Goal: Transaction & Acquisition: Purchase product/service

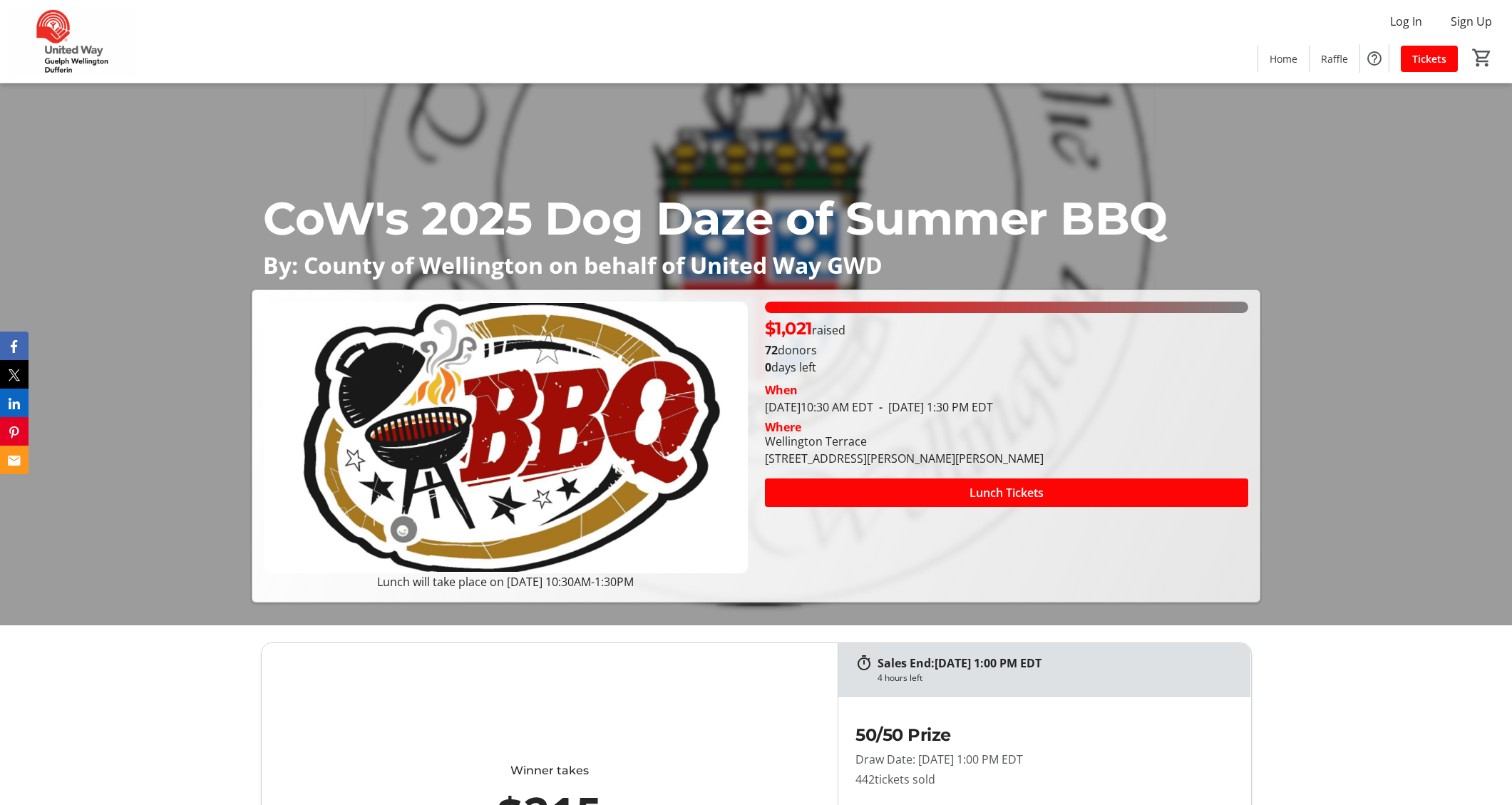
scroll to position [214, 0]
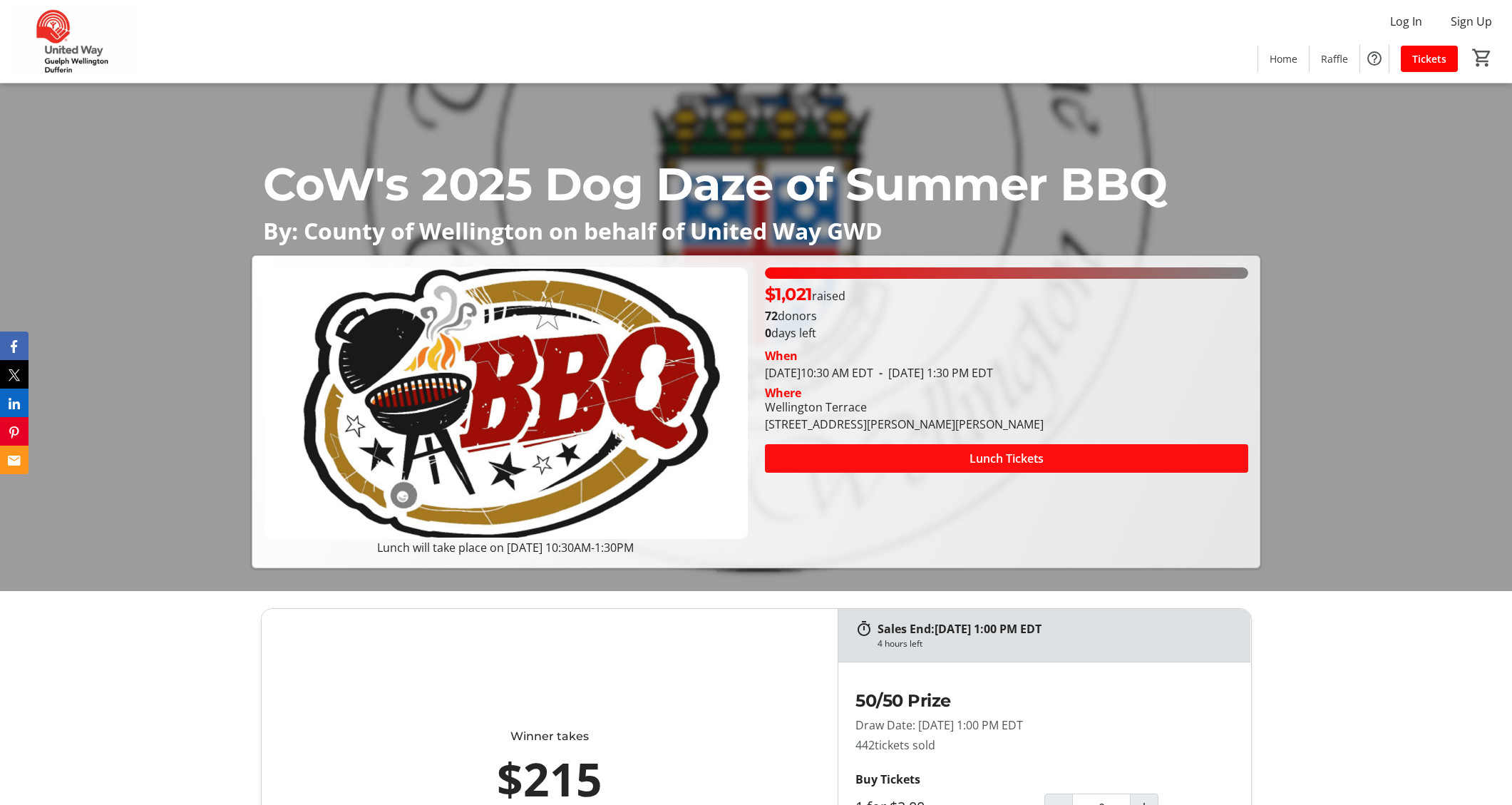
click at [980, 460] on span "Lunch Tickets" at bounding box center [1007, 458] width 74 height 17
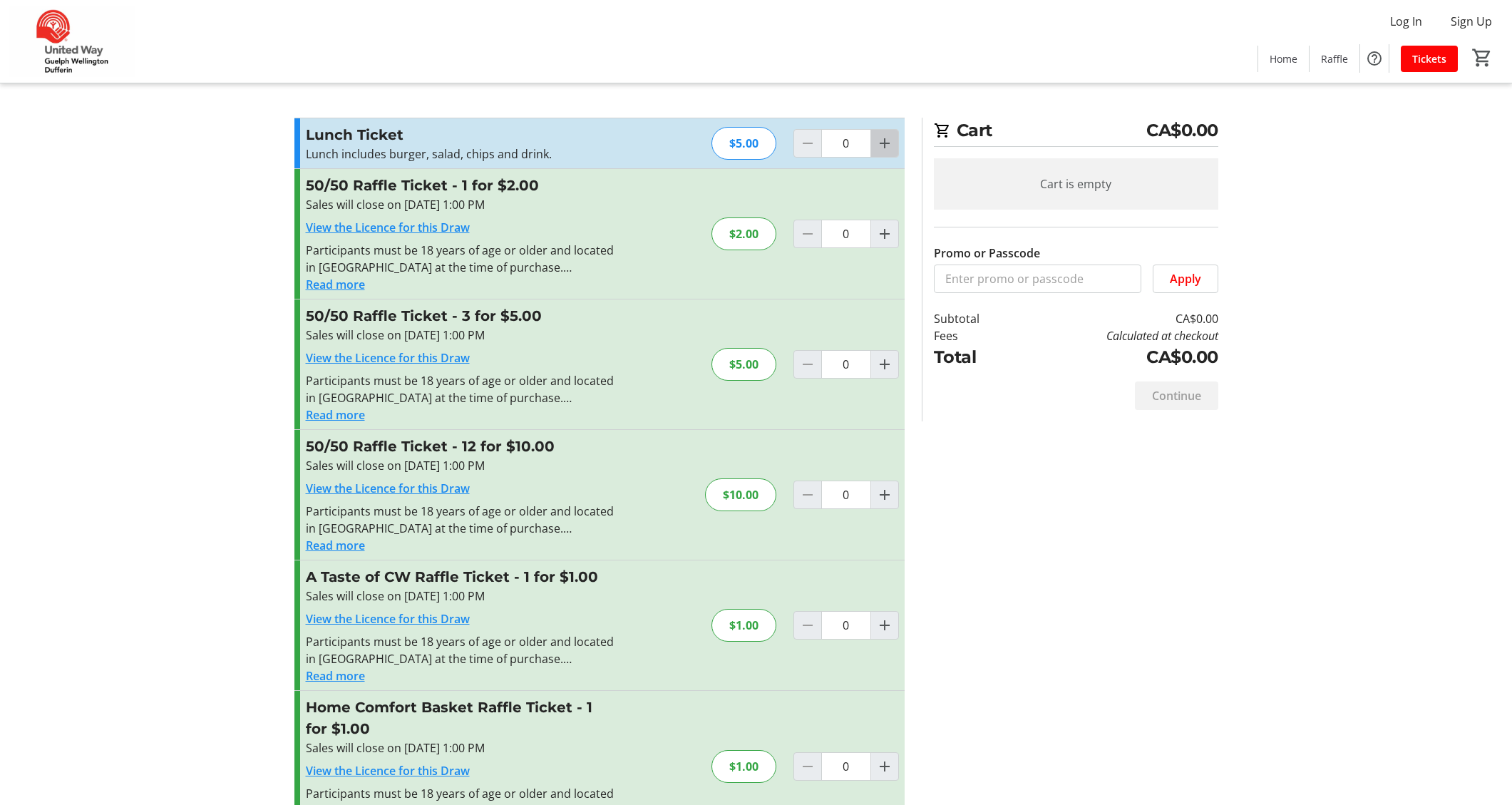
click at [888, 138] on mat-icon "Increment by one" at bounding box center [884, 142] width 17 height 17
type input "1"
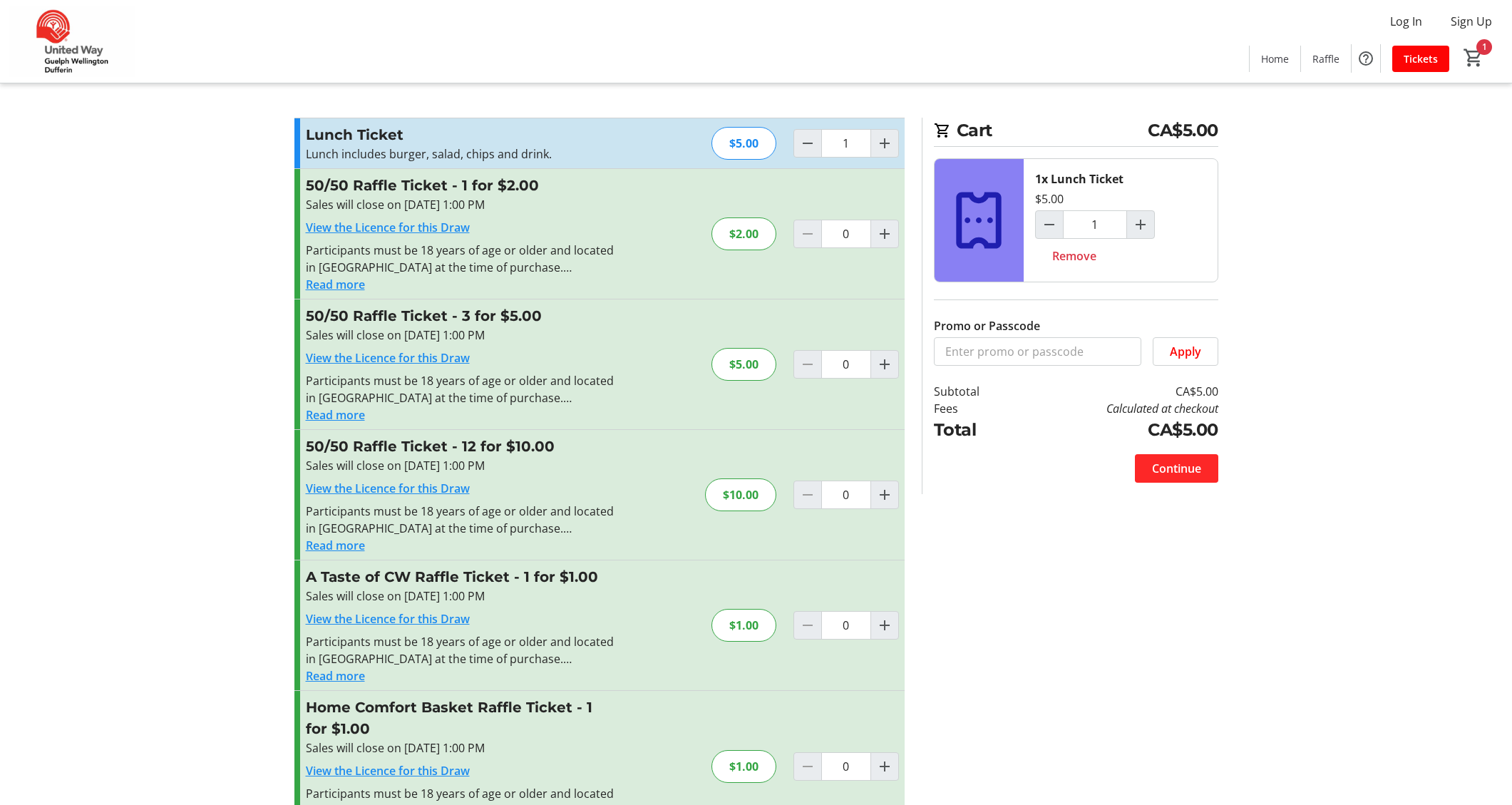
click at [1187, 466] on span "Continue" at bounding box center [1176, 467] width 49 height 17
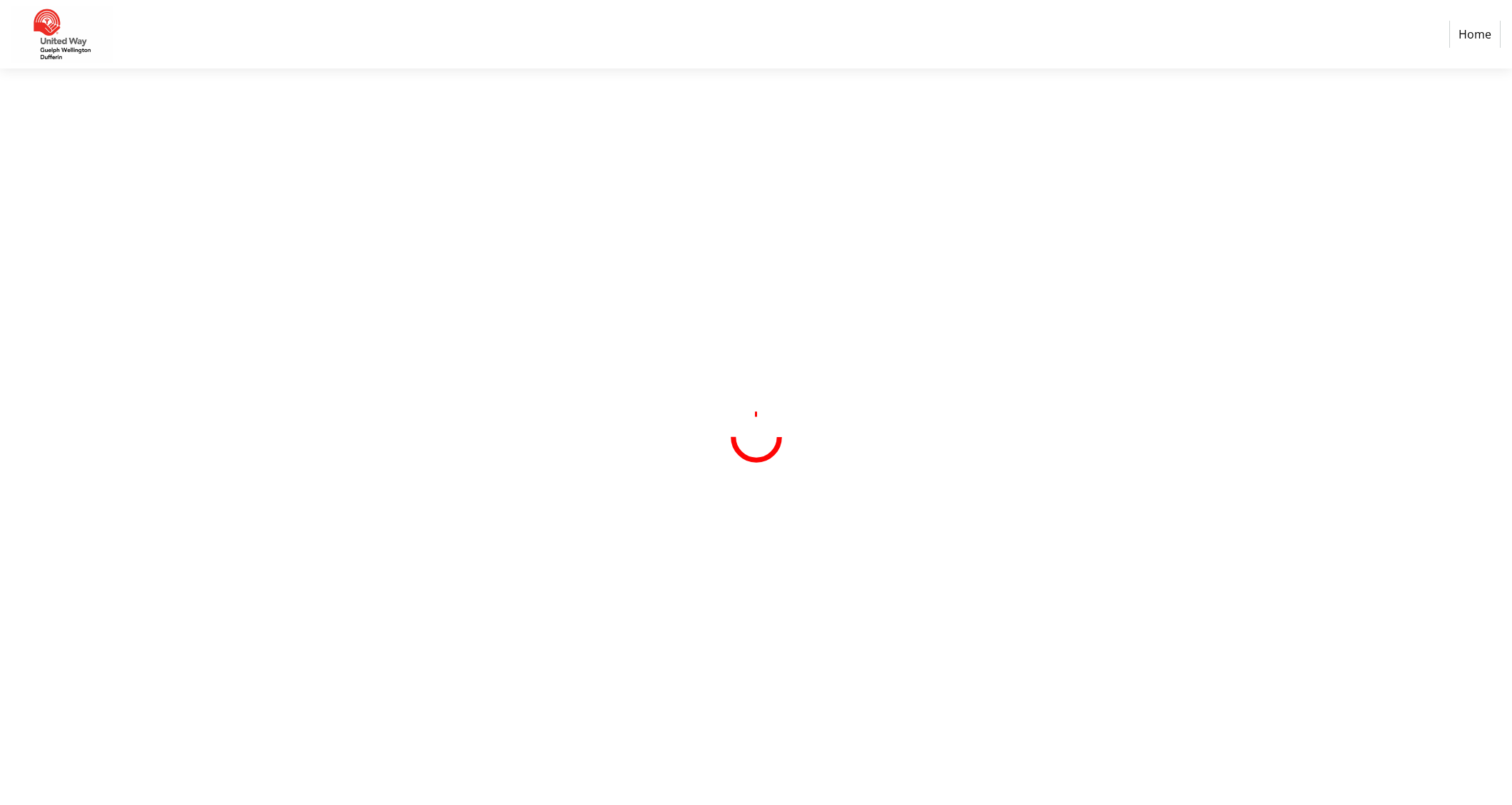
select select "CA"
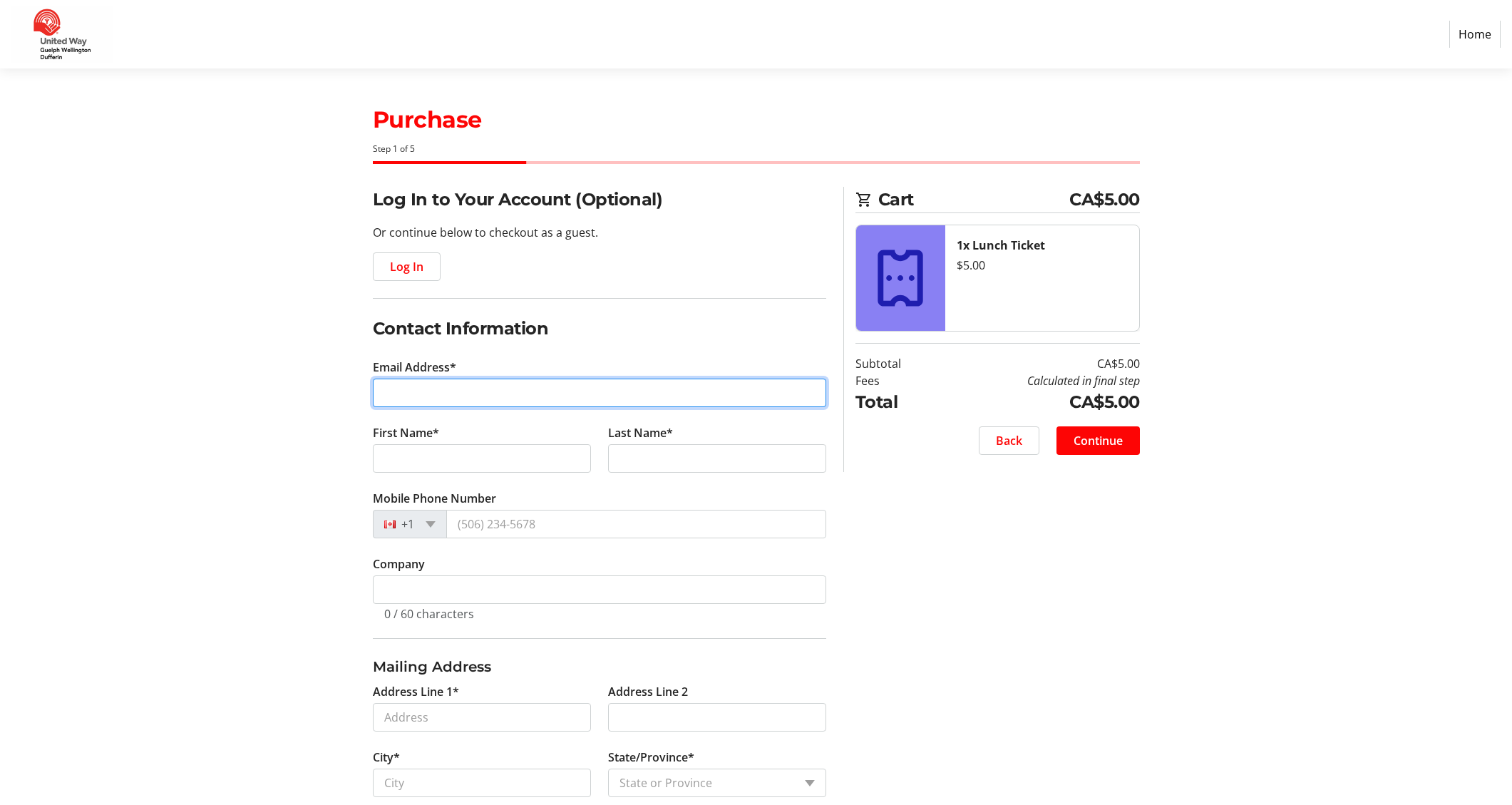
click at [427, 385] on input "Email Address*" at bounding box center [599, 393] width 453 height 29
type input "[EMAIL_ADDRESS][DOMAIN_NAME]"
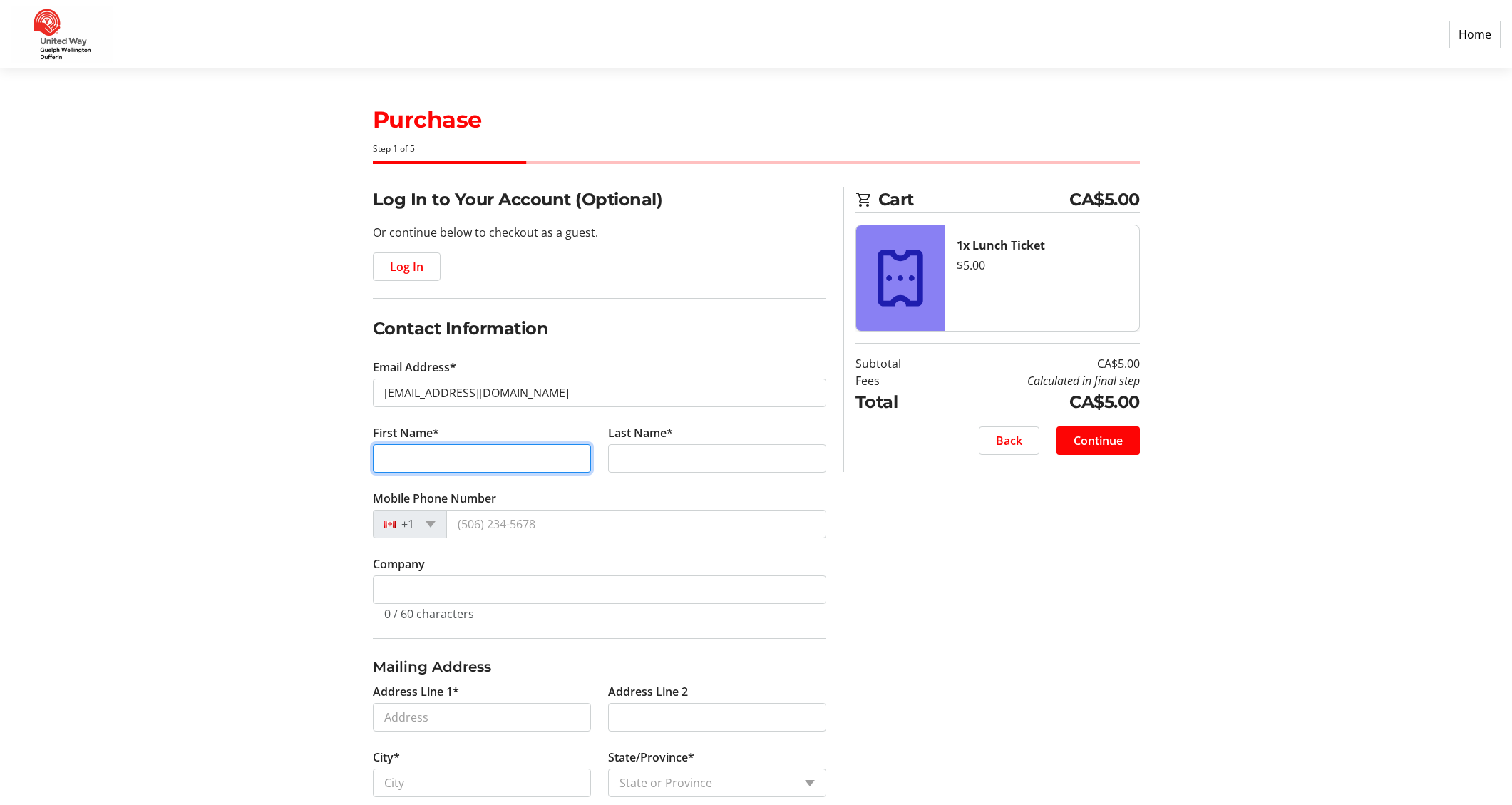
click at [485, 457] on input "First Name*" at bounding box center [482, 458] width 219 height 29
type input "[PERSON_NAME]"
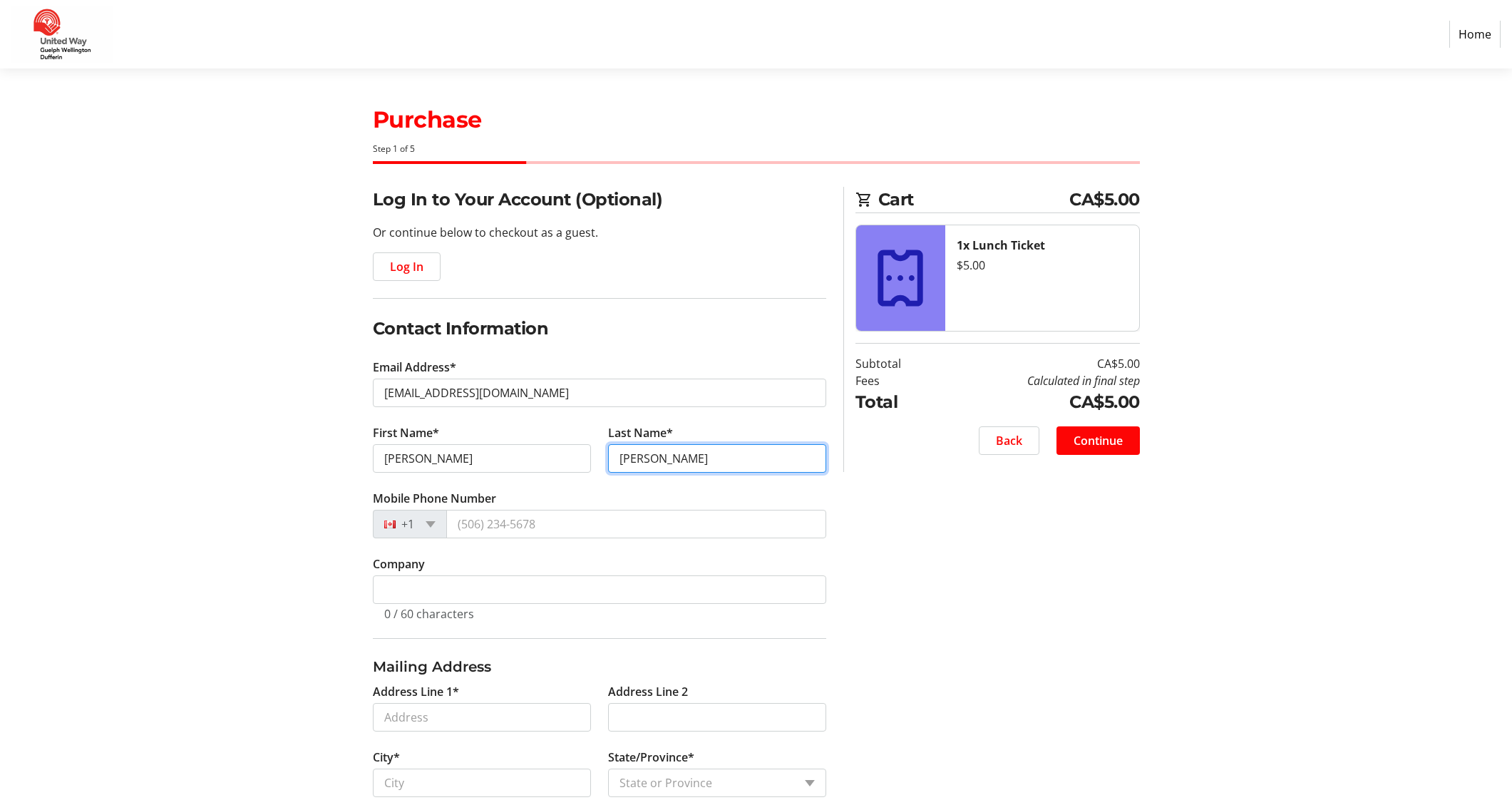
type input "[PERSON_NAME]"
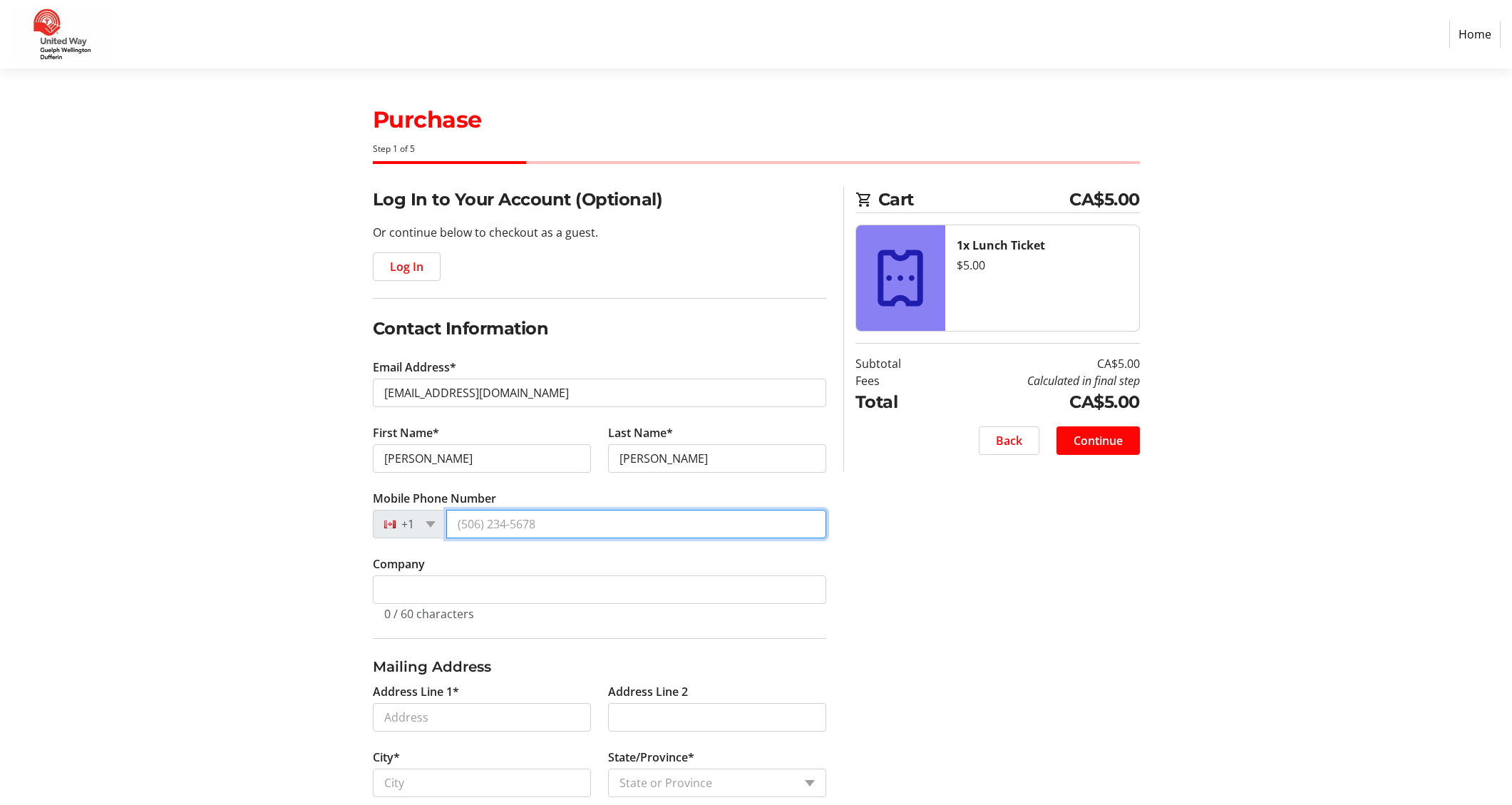
click at [516, 526] on input "Mobile Phone Number" at bounding box center [636, 524] width 380 height 29
type input "[PHONE_NUMBER]"
click at [984, 573] on div "Log In to Your Account (Optional) Or continue below to checkout as a guest. Log…" at bounding box center [756, 542] width 941 height 710
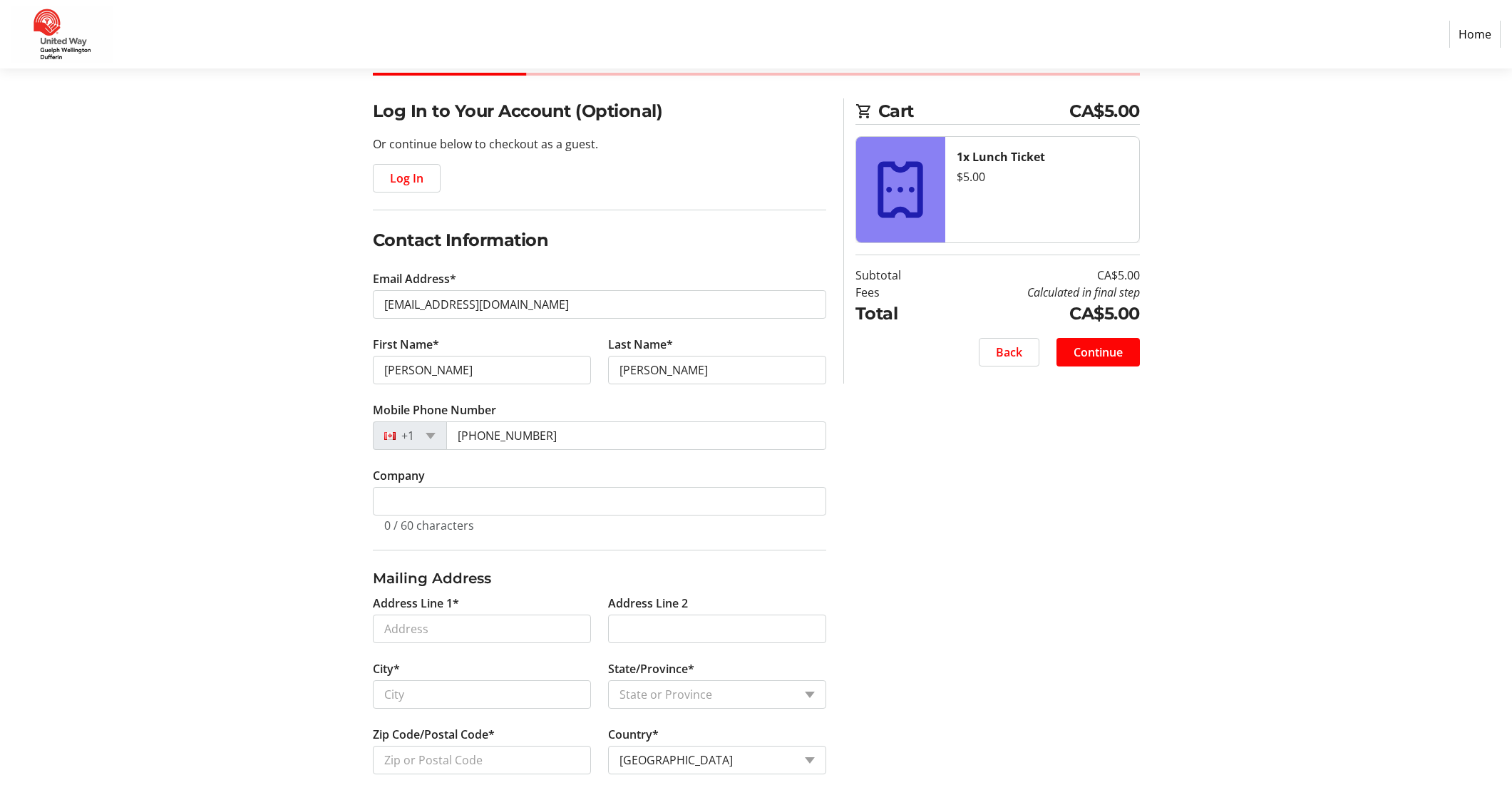
scroll to position [92, 0]
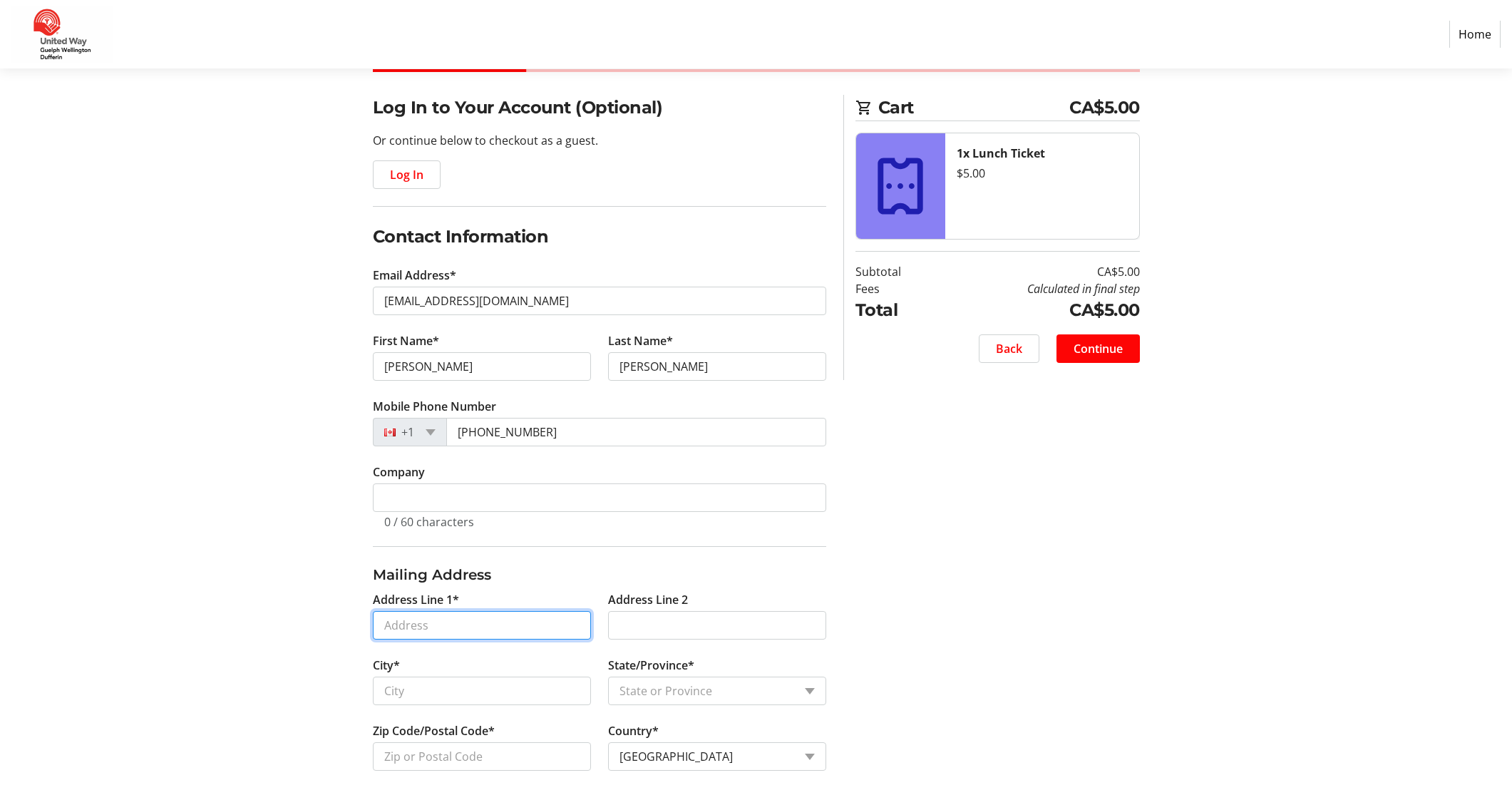
click at [477, 628] on input "Address Line 1*" at bounding box center [482, 625] width 219 height 29
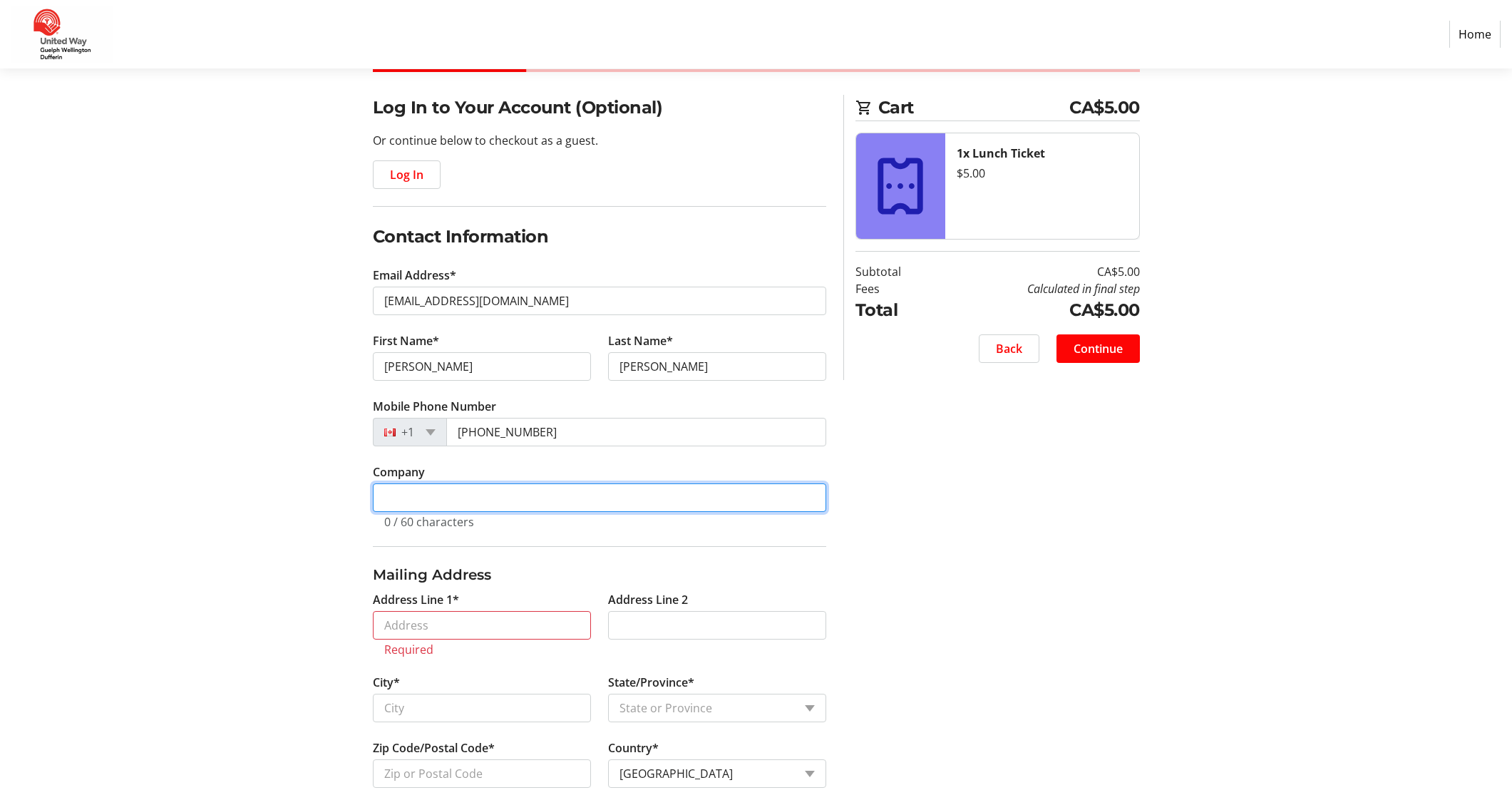
click at [476, 494] on input "Company" at bounding box center [599, 498] width 453 height 29
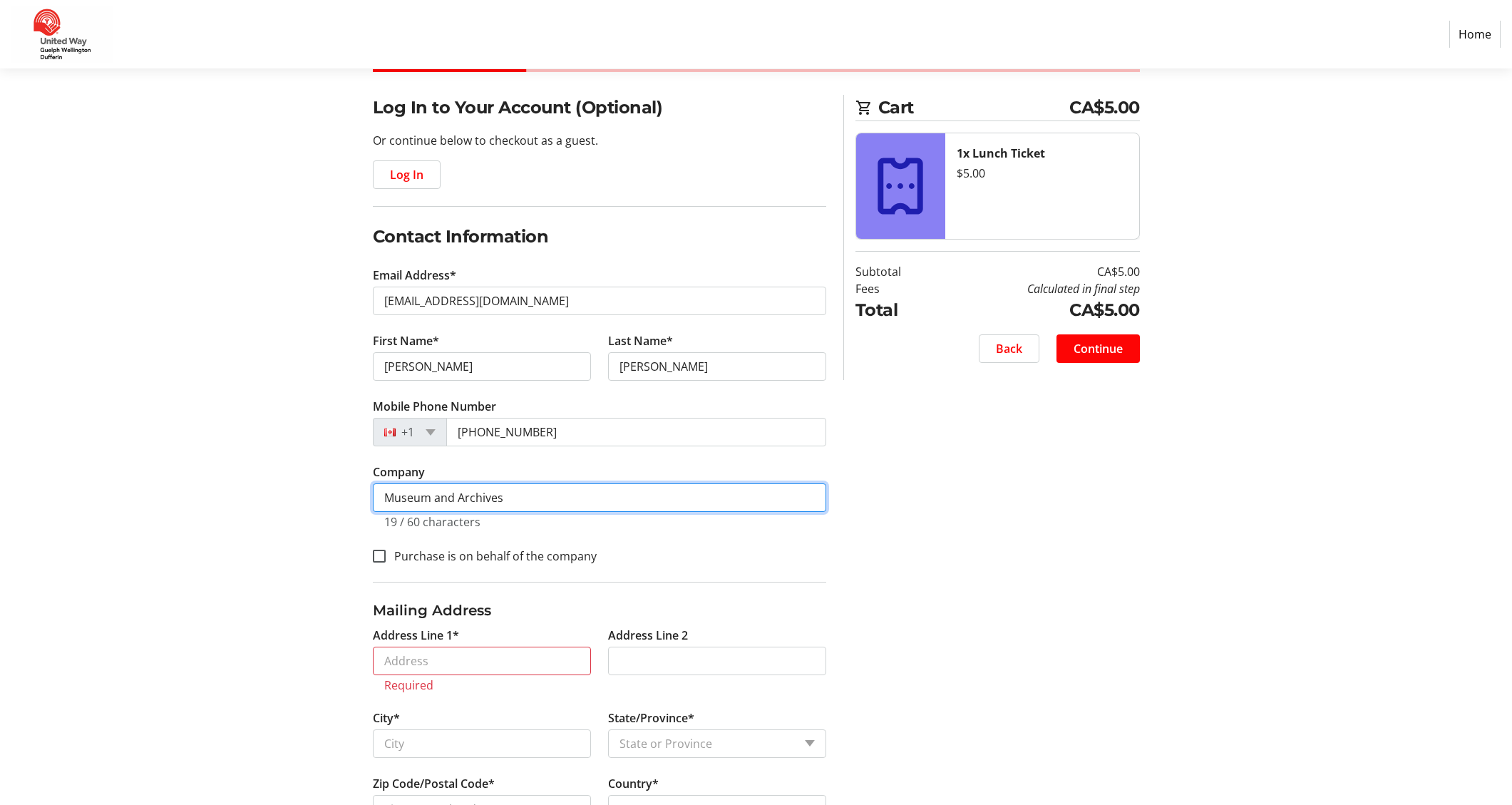
type input "Museum and Archives"
click at [453, 655] on input "Address Line 1*" at bounding box center [482, 661] width 219 height 29
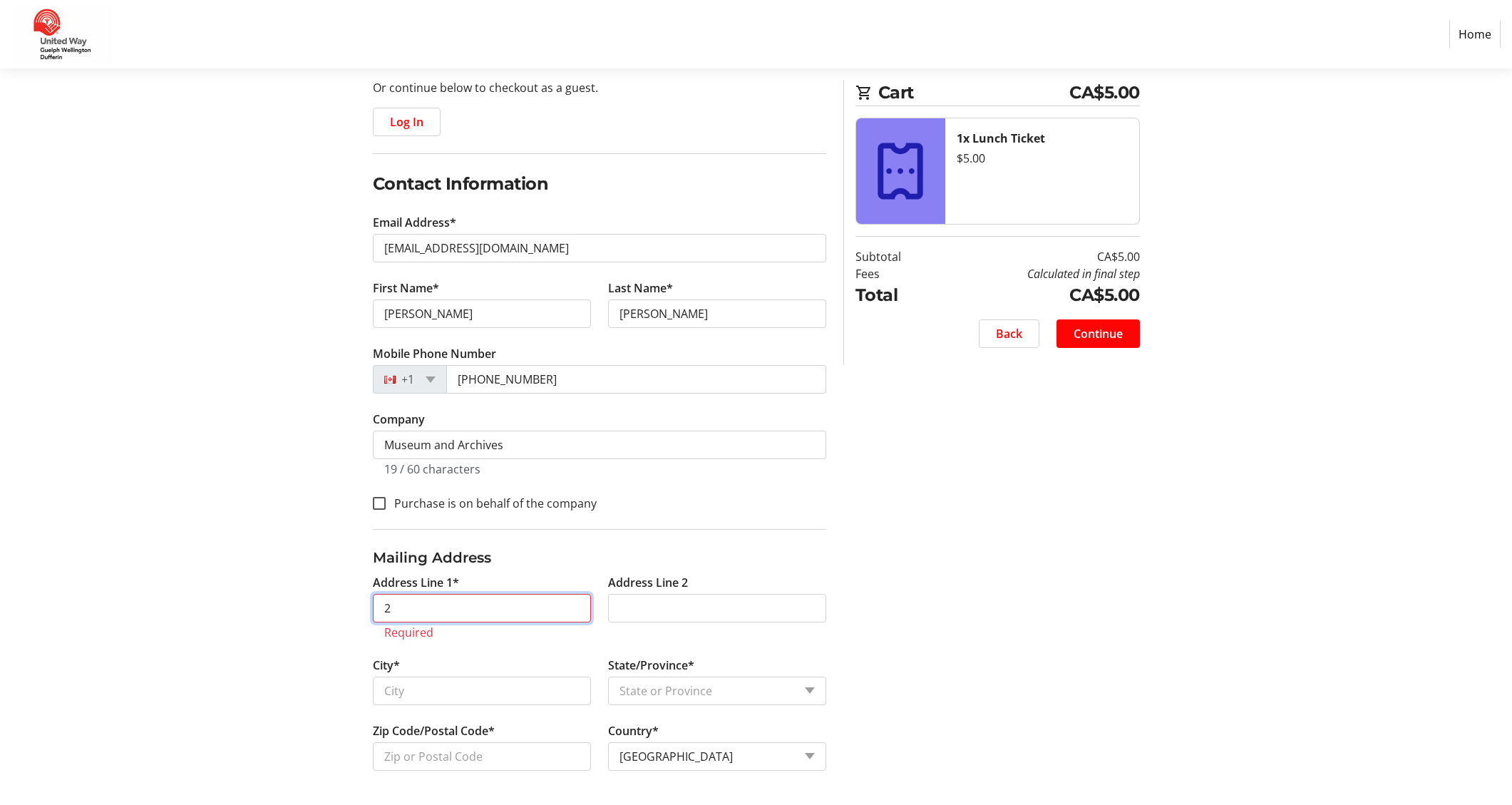
scroll to position [127, 0]
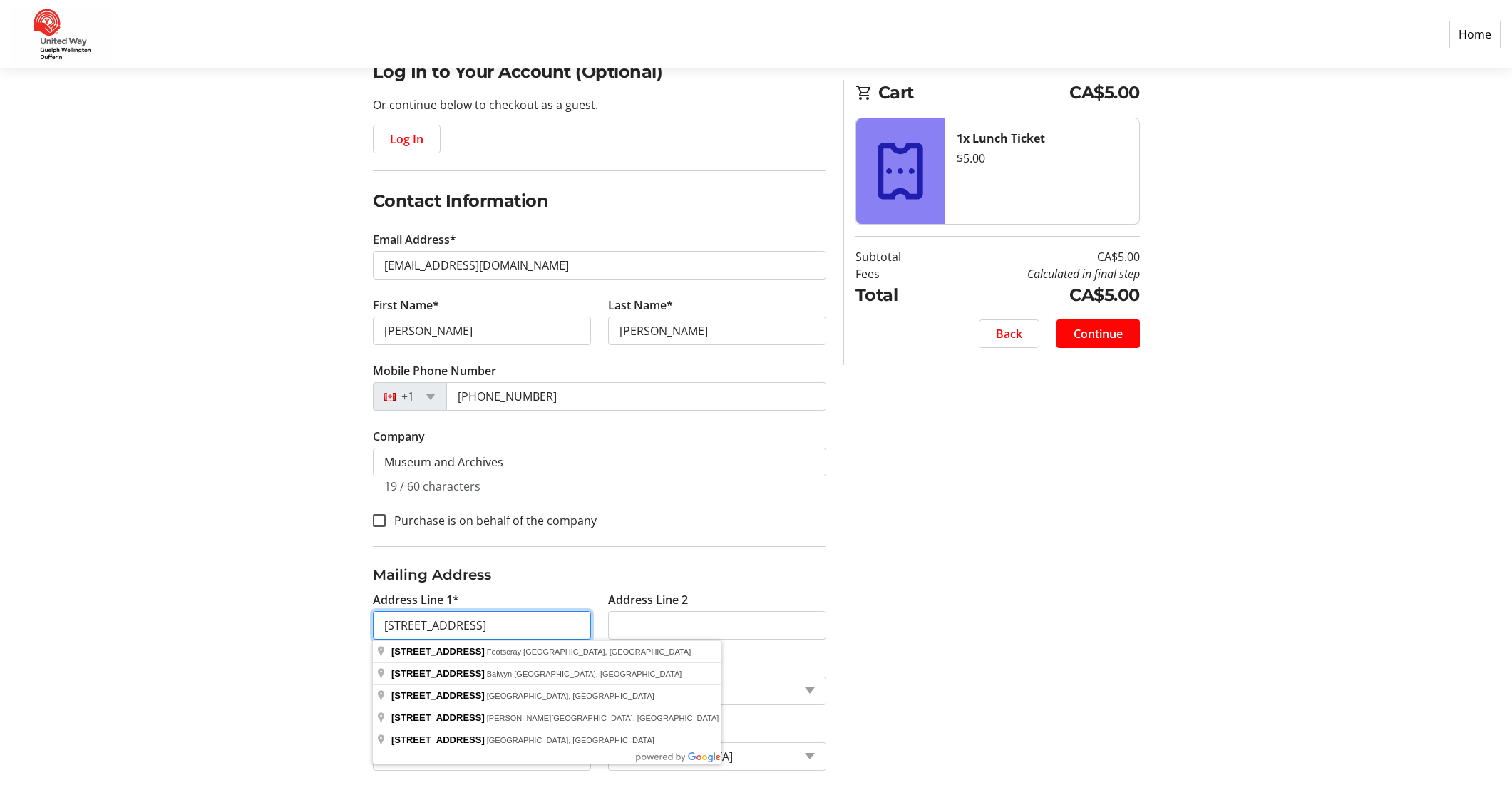
type input "[STREET_ADDRESS]"
click at [1040, 620] on div "Log In to Your Account (Optional) Or continue below to checkout as a guest. Log…" at bounding box center [756, 432] width 941 height 746
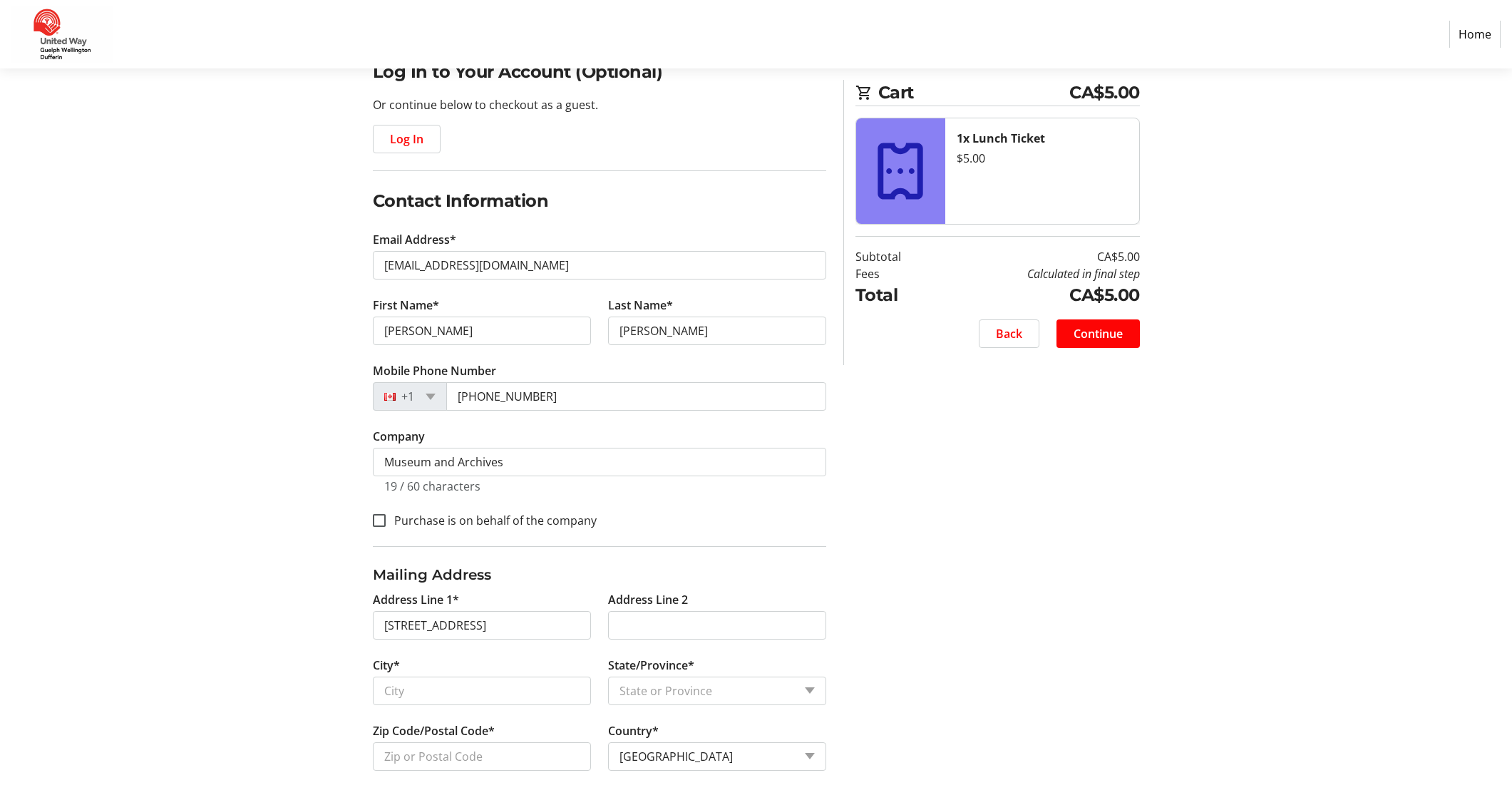
click at [499, 675] on tr-form-field "City*" at bounding box center [482, 689] width 236 height 65
click at [487, 684] on input "City*" at bounding box center [482, 690] width 219 height 29
type input "Guelph"
click at [665, 691] on select "State or Province State or Province [GEOGRAPHIC_DATA] [GEOGRAPHIC_DATA] [GEOGRA…" at bounding box center [717, 690] width 219 height 29
select select "ON"
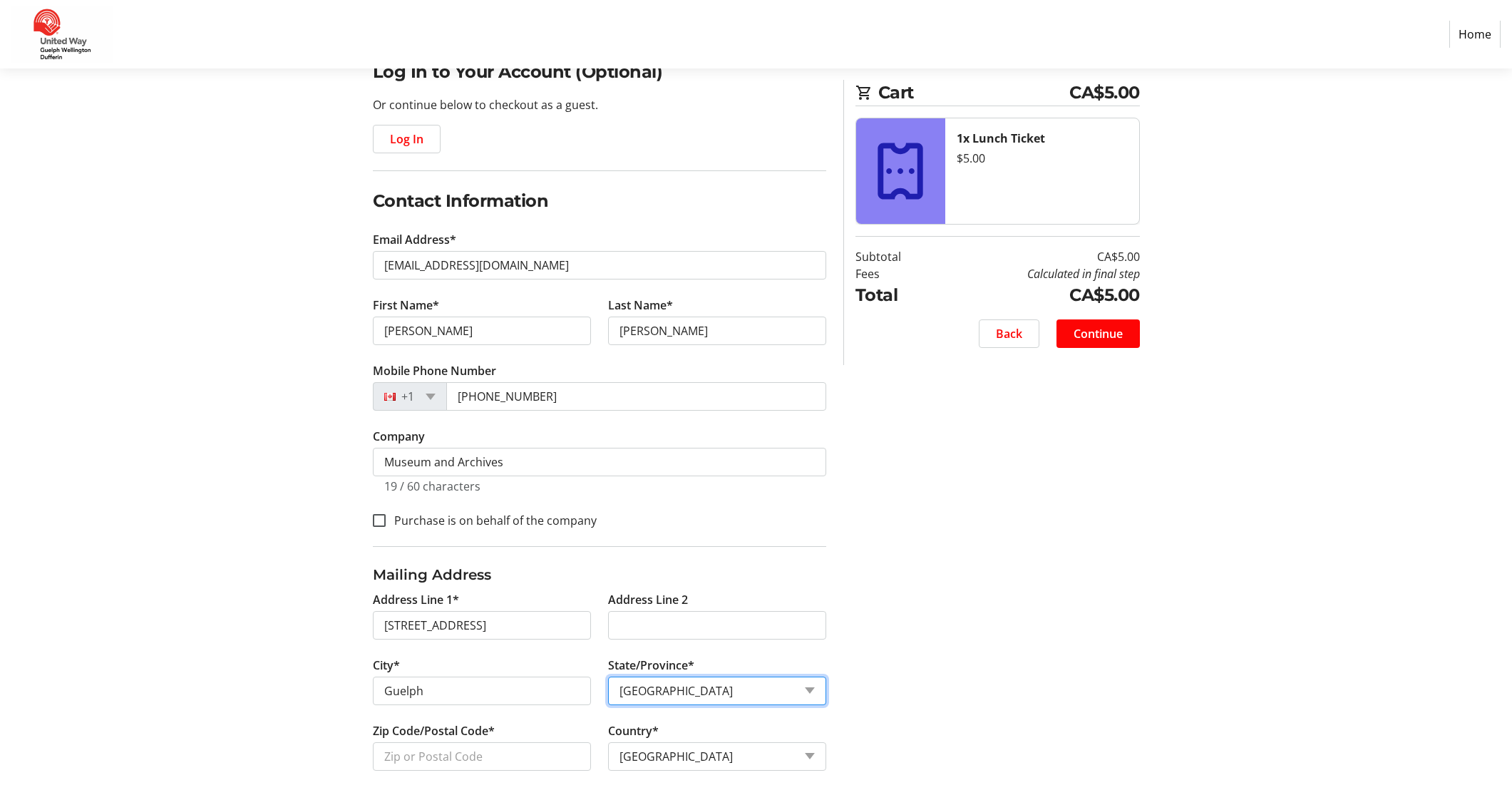
click at [608, 676] on select "State or Province State or Province [GEOGRAPHIC_DATA] [GEOGRAPHIC_DATA] [GEOGRA…" at bounding box center [717, 690] width 219 height 29
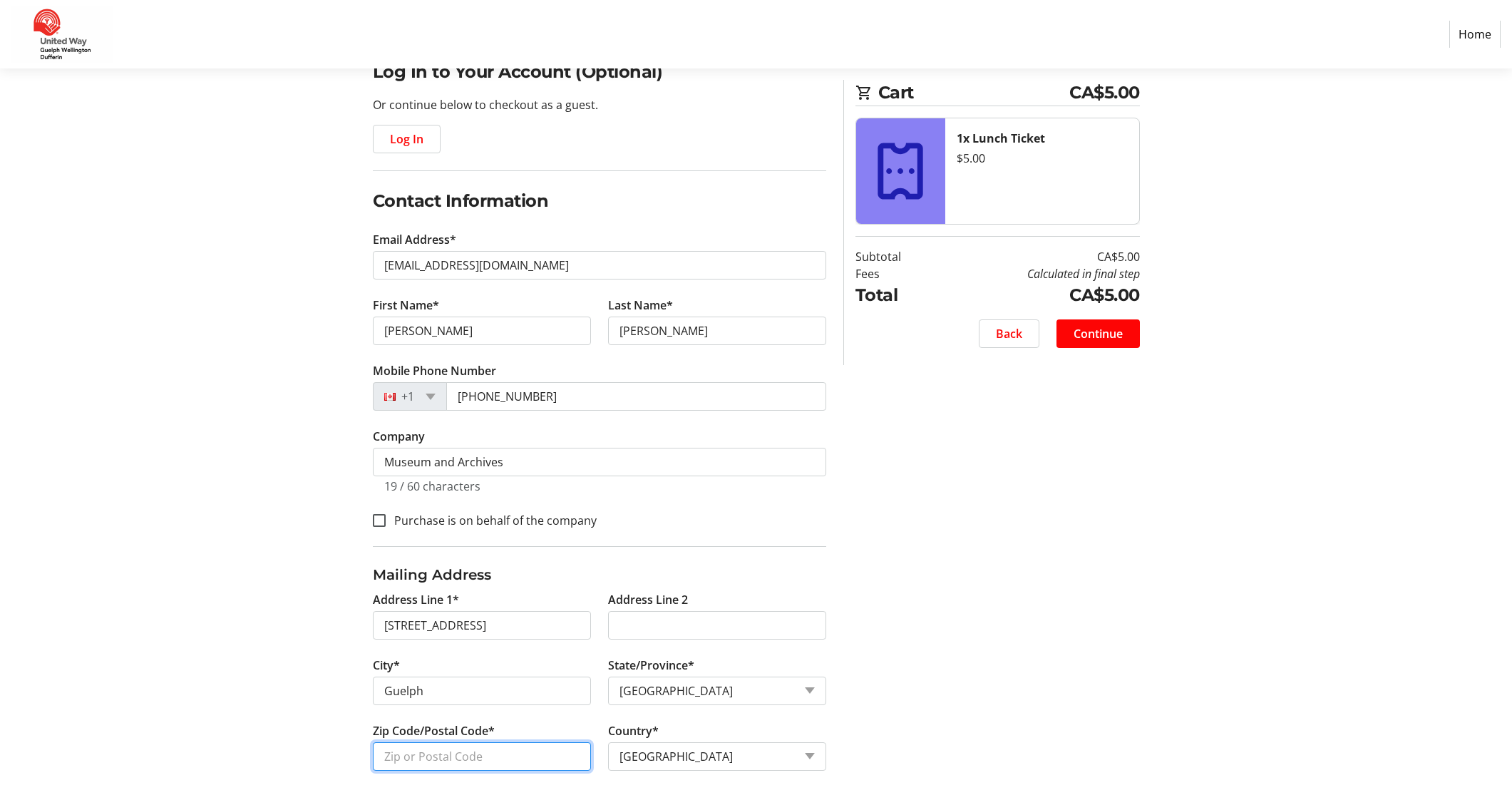
click at [443, 747] on input "Zip Code/Postal Code*" at bounding box center [482, 757] width 219 height 29
type input "n1h2n7"
click at [1061, 716] on div "Log In to Your Account (Optional) Or continue below to checkout as a guest. Log…" at bounding box center [756, 432] width 941 height 746
click at [1099, 326] on span "Continue" at bounding box center [1098, 333] width 49 height 17
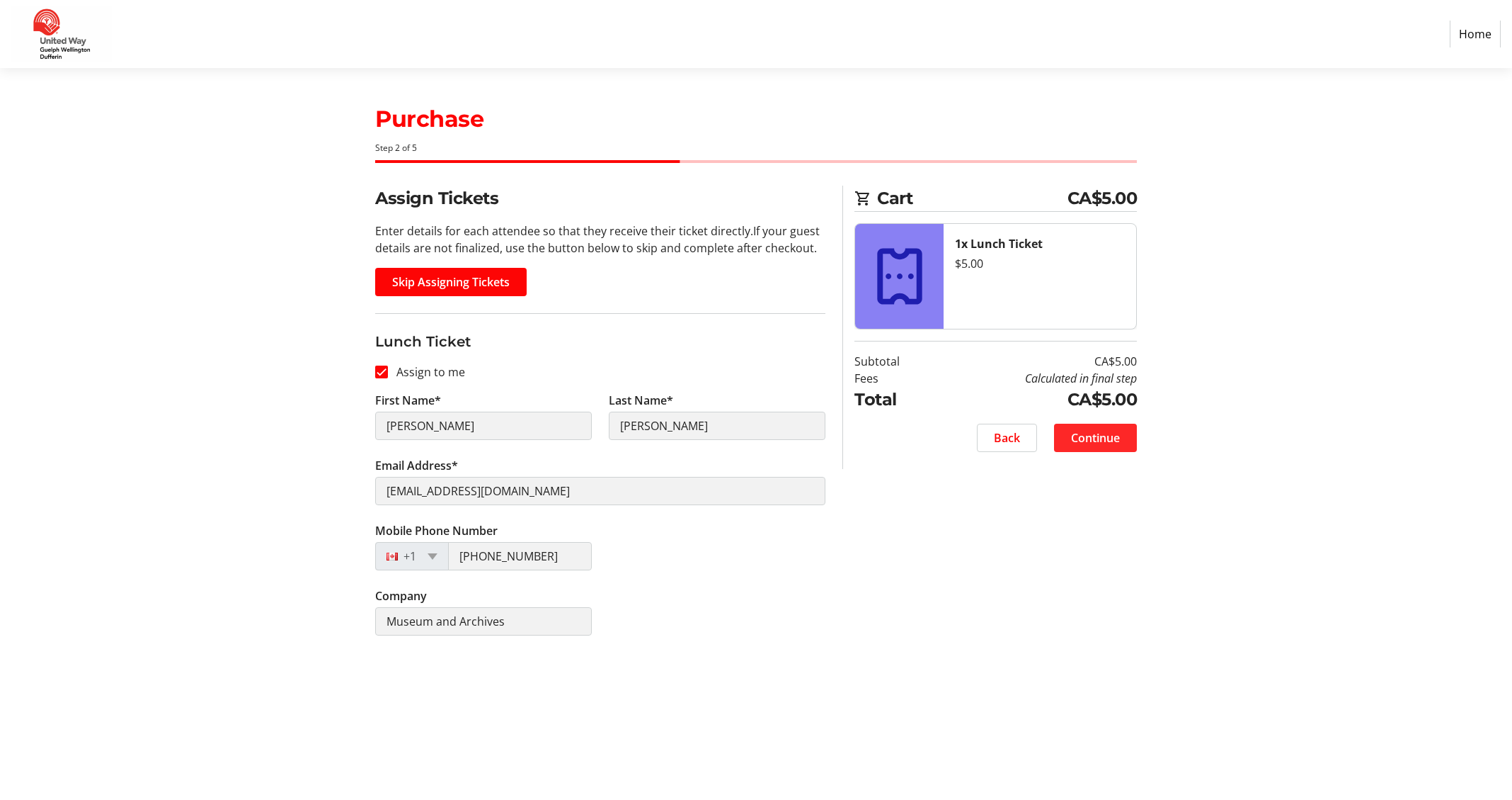
click at [1114, 440] on span "Continue" at bounding box center [1095, 437] width 49 height 17
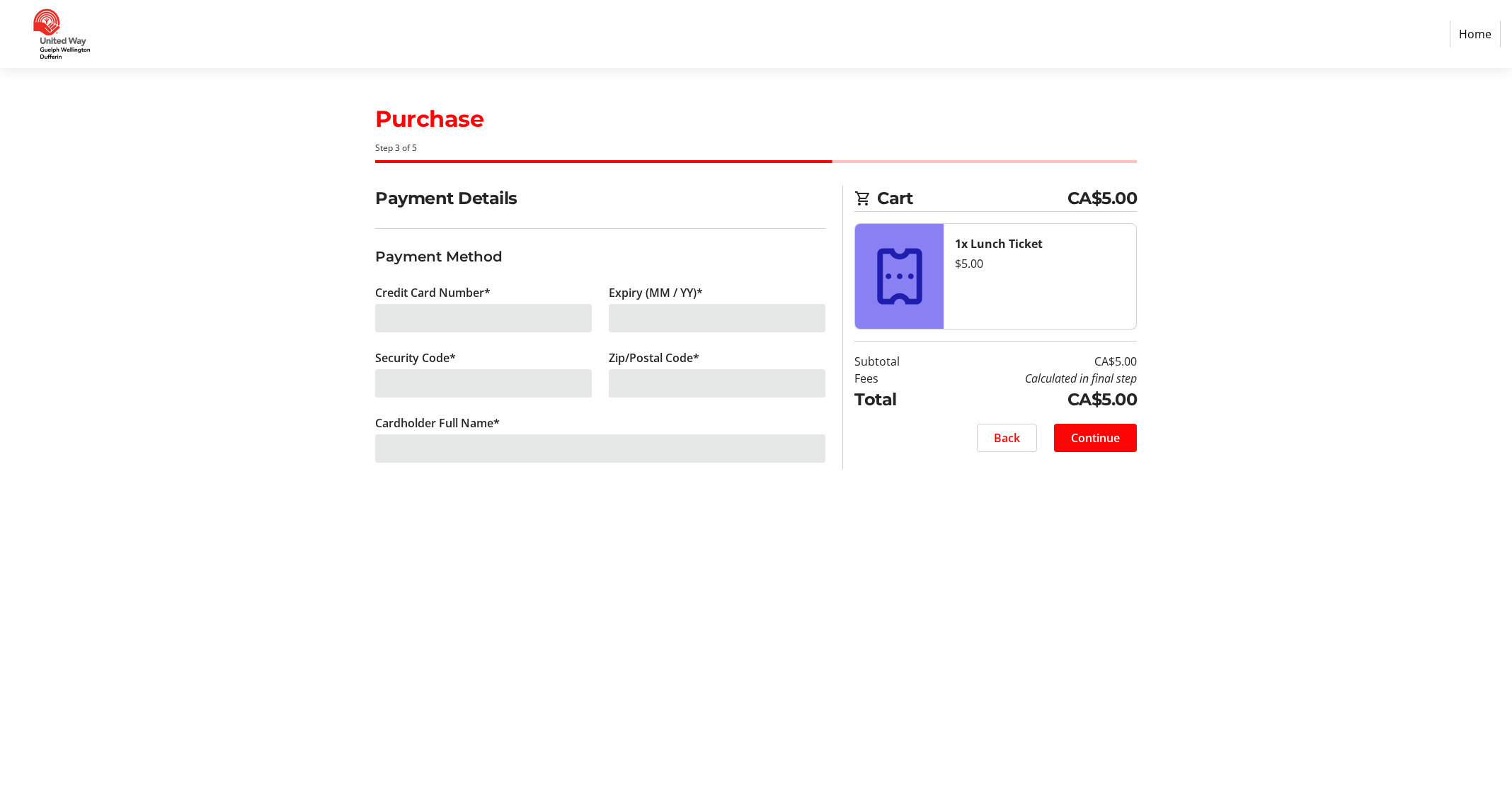
click at [474, 327] on div at bounding box center [484, 318] width 217 height 28
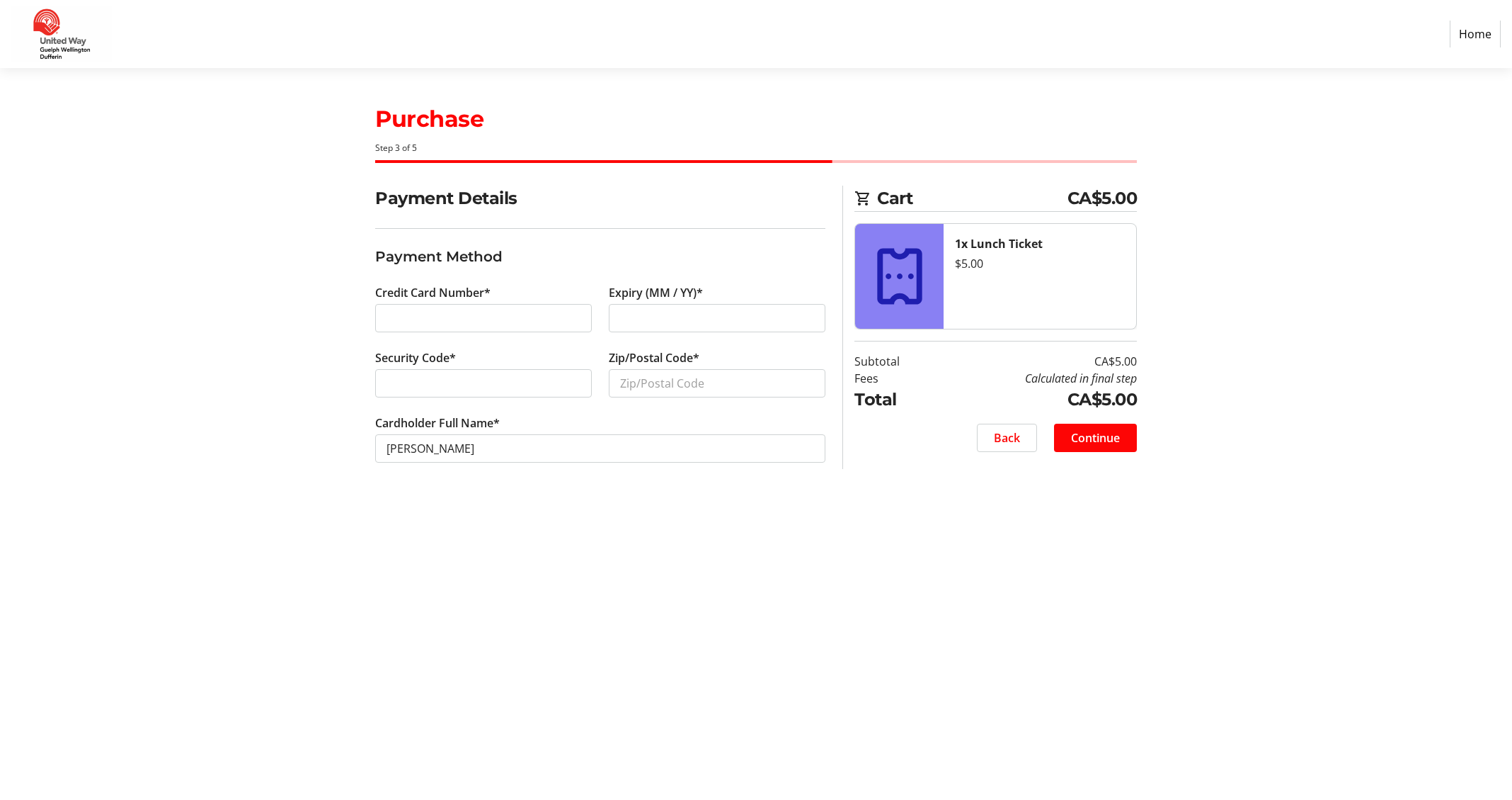
click at [569, 374] on div at bounding box center [484, 384] width 217 height 28
click at [647, 380] on input "Zip/Postal Code*" at bounding box center [718, 384] width 217 height 28
type input "n1h2n7"
click at [1107, 440] on span "Continue" at bounding box center [1095, 437] width 49 height 17
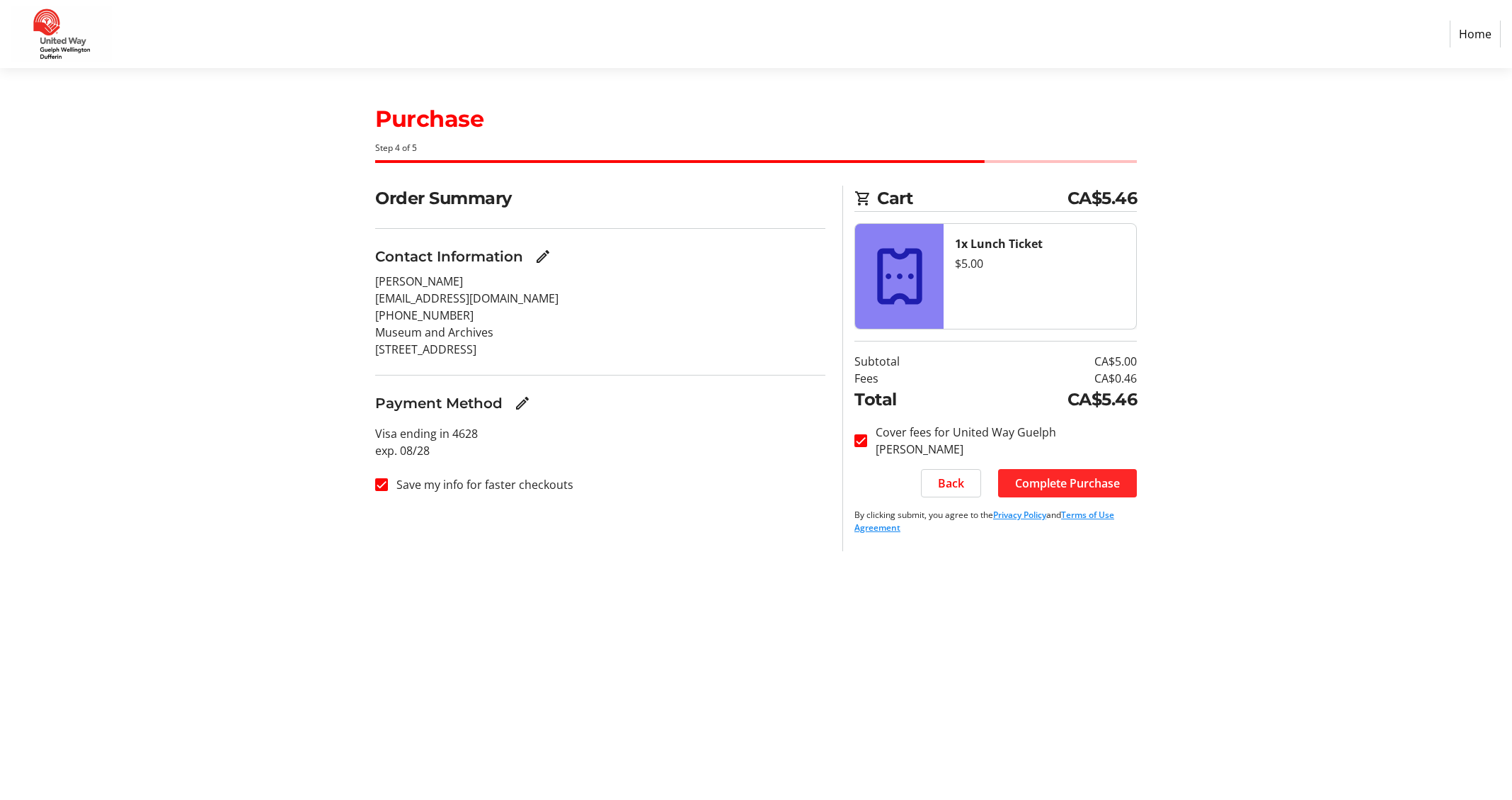
click at [1085, 476] on span "Complete Purchase" at bounding box center [1067, 482] width 105 height 17
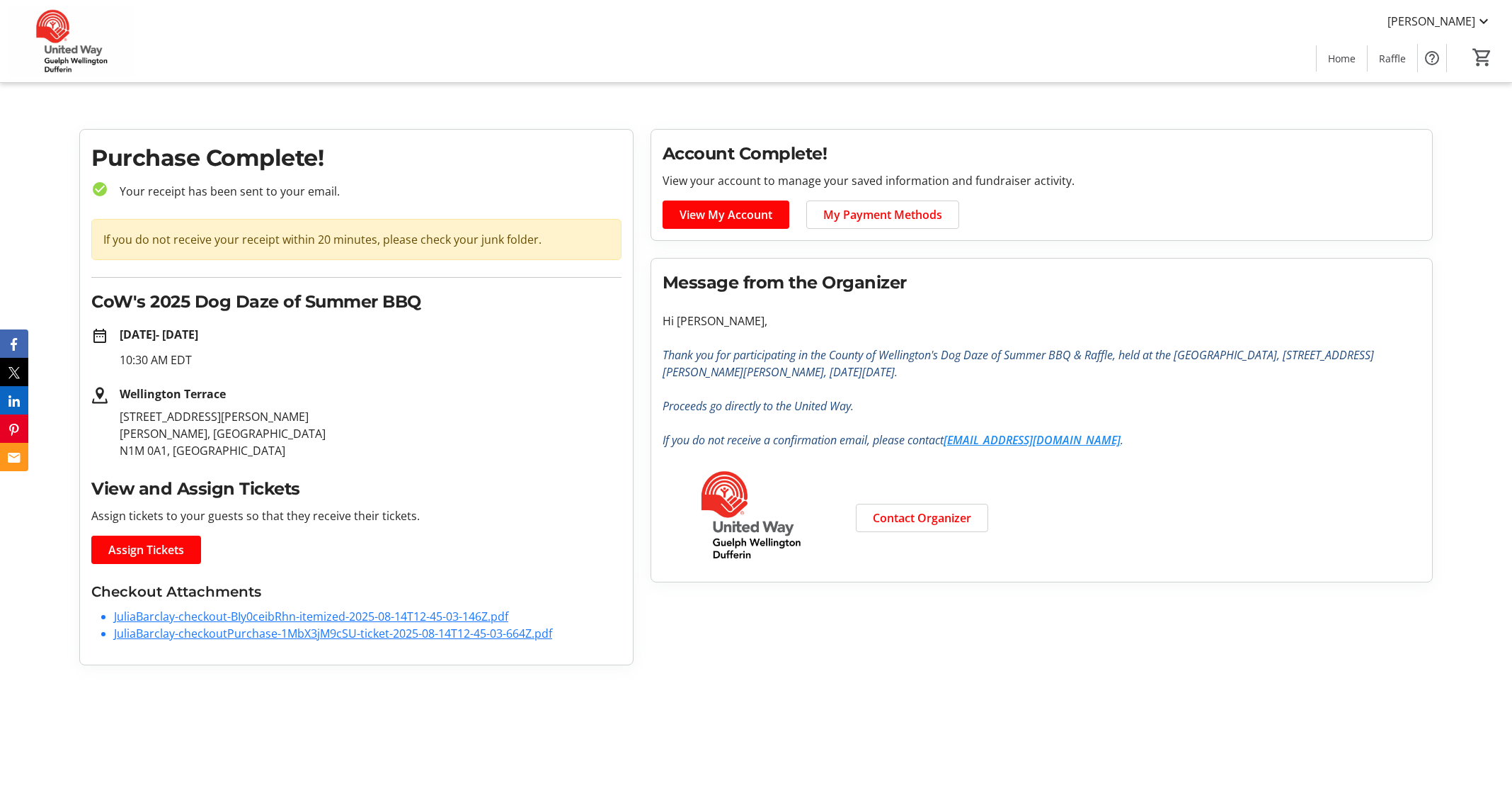
drag, startPoint x: 1359, startPoint y: 661, endPoint x: 1315, endPoint y: 655, distance: 44.4
click at [1359, 661] on div "Account Complete! View your account to manage your saved information and fundra…" at bounding box center [1042, 397] width 800 height 537
click at [1404, 278] on h2 "Message from the Organizer" at bounding box center [1042, 282] width 759 height 26
